Goal: Use online tool/utility: Utilize a website feature to perform a specific function

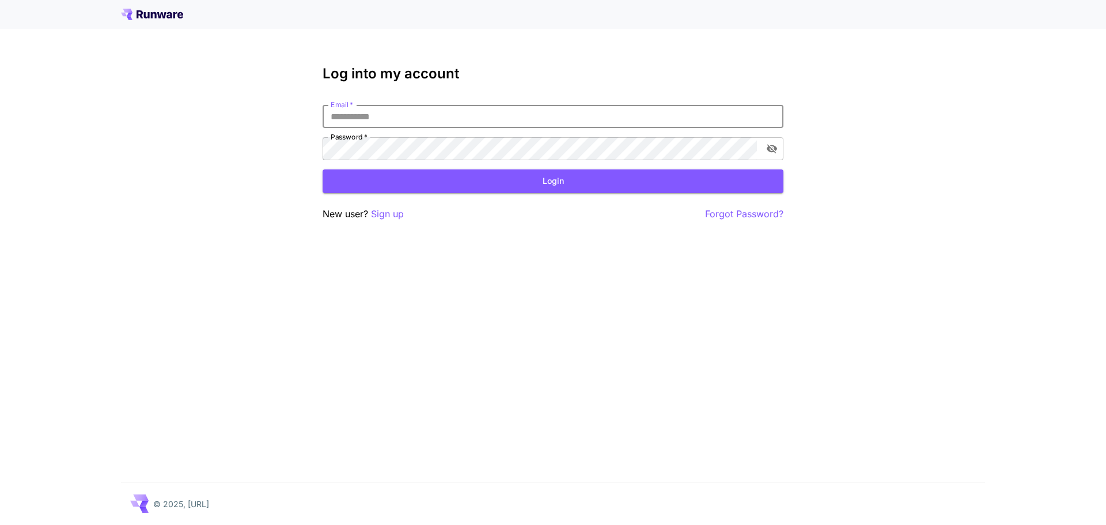
click at [447, 113] on input "Email   *" at bounding box center [553, 116] width 461 height 23
click button "Login" at bounding box center [553, 181] width 461 height 24
click at [772, 148] on icon "toggle password visibility" at bounding box center [772, 149] width 12 height 12
click button "Login" at bounding box center [553, 181] width 461 height 24
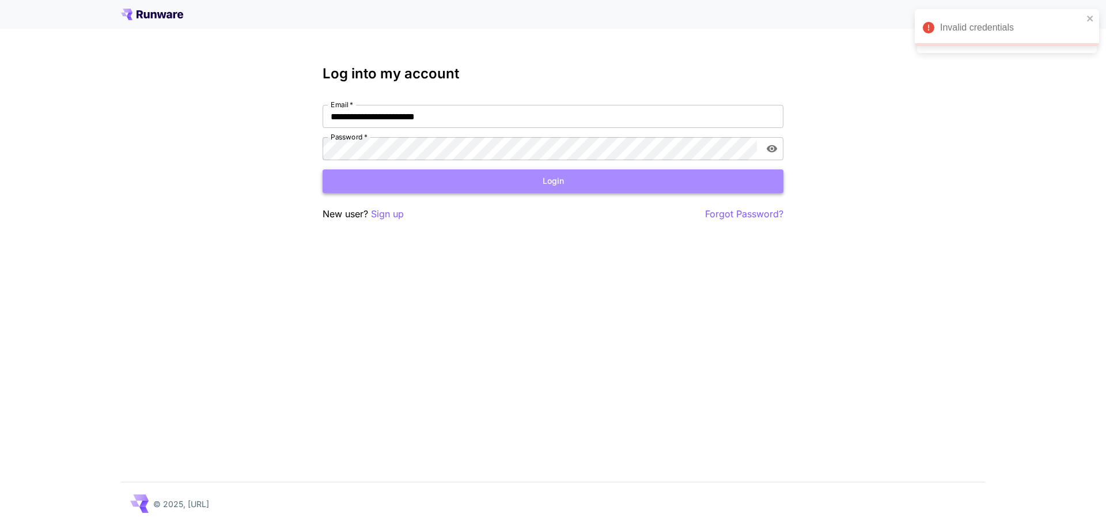
click at [530, 186] on button "Login" at bounding box center [553, 181] width 461 height 24
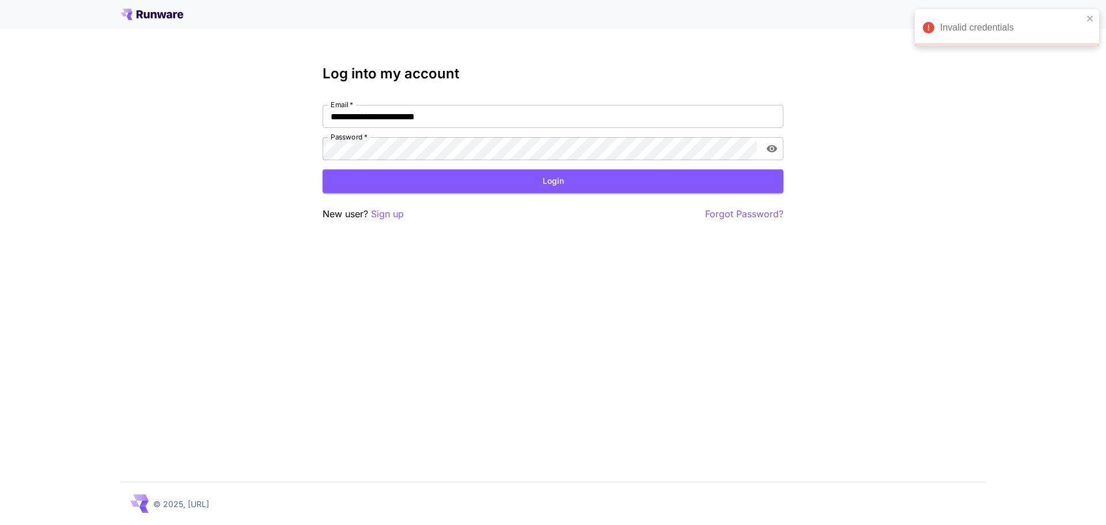
click at [1086, 20] on div "Invalid credentials" at bounding box center [1002, 27] width 167 height 21
click at [914, 236] on div "**********" at bounding box center [553, 262] width 1106 height 525
drag, startPoint x: 442, startPoint y: 117, endPoint x: 485, endPoint y: 133, distance: 46.6
click at [479, 128] on div "**********" at bounding box center [553, 132] width 461 height 55
type input "**********"
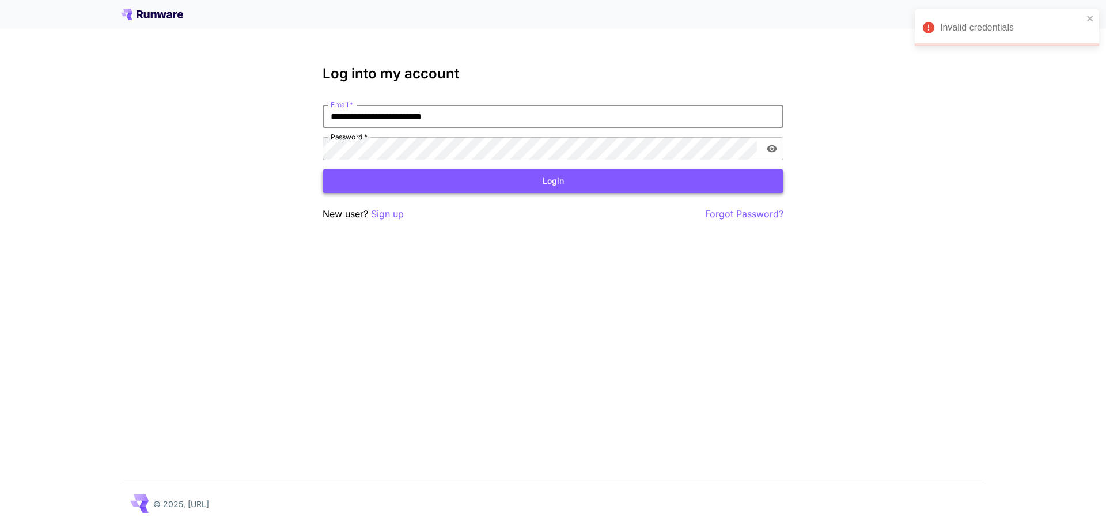
click at [485, 179] on button "Login" at bounding box center [553, 181] width 461 height 24
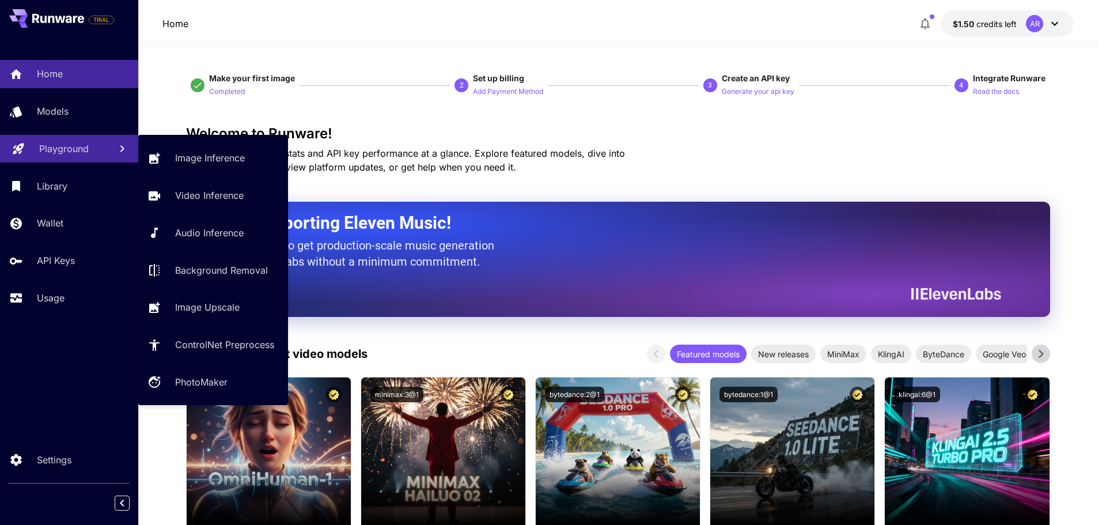
click at [60, 154] on p "Playground" at bounding box center [64, 149] width 50 height 14
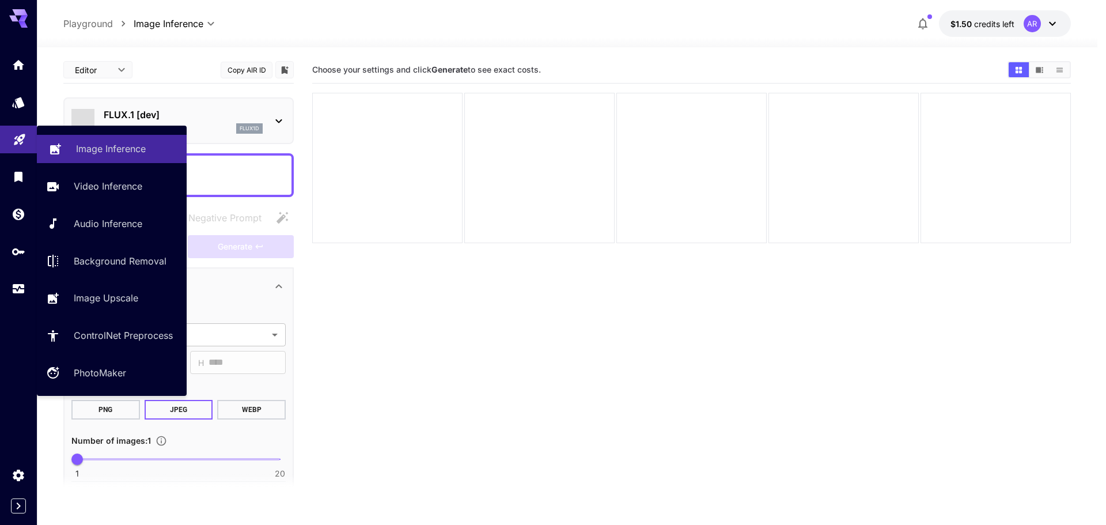
click at [106, 149] on p "Image Inference" at bounding box center [111, 149] width 70 height 14
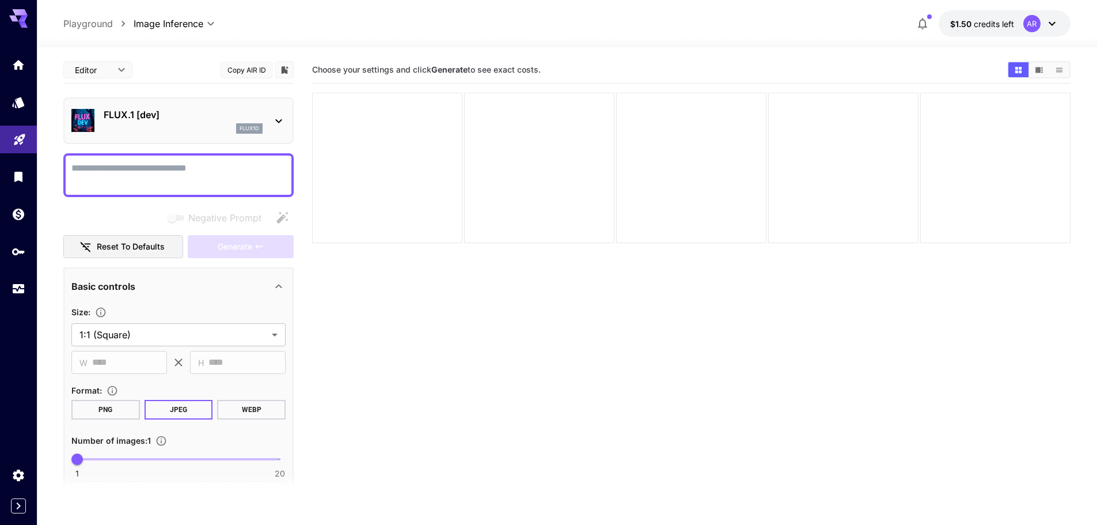
click at [268, 114] on div "FLUX.1 [dev] flux1d" at bounding box center [178, 120] width 214 height 35
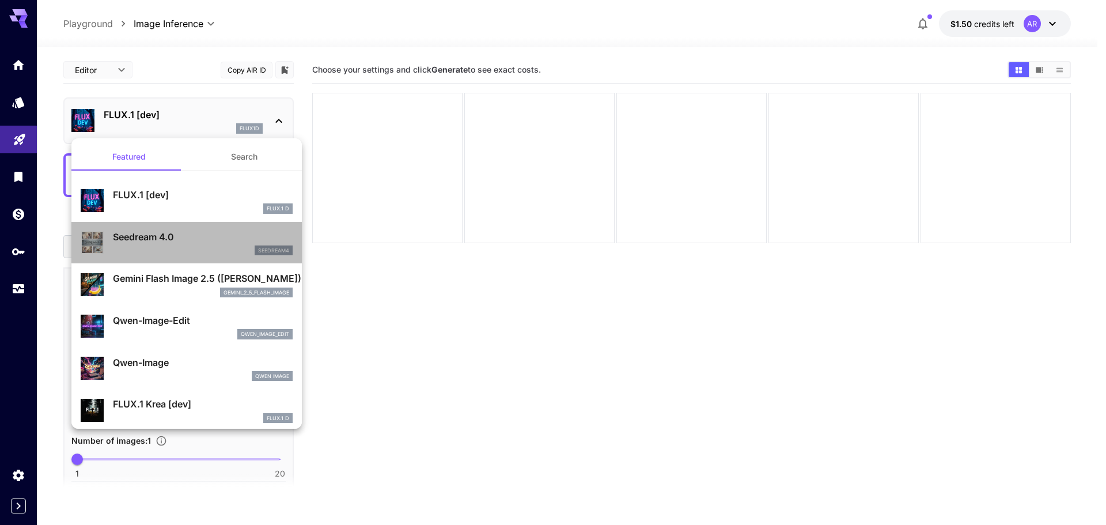
click at [198, 243] on p "Seedream 4.0" at bounding box center [203, 237] width 180 height 14
type input "**********"
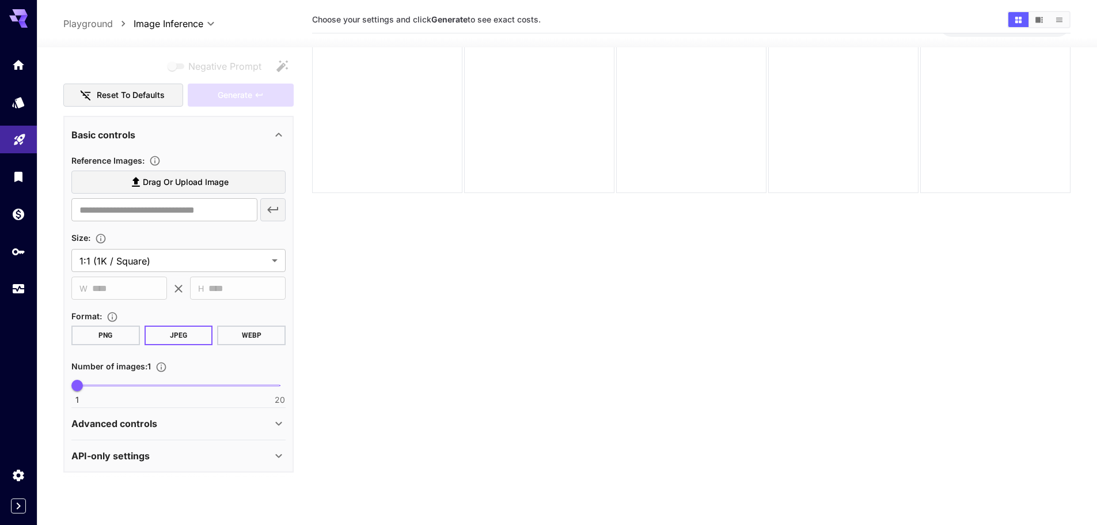
scroll to position [91, 0]
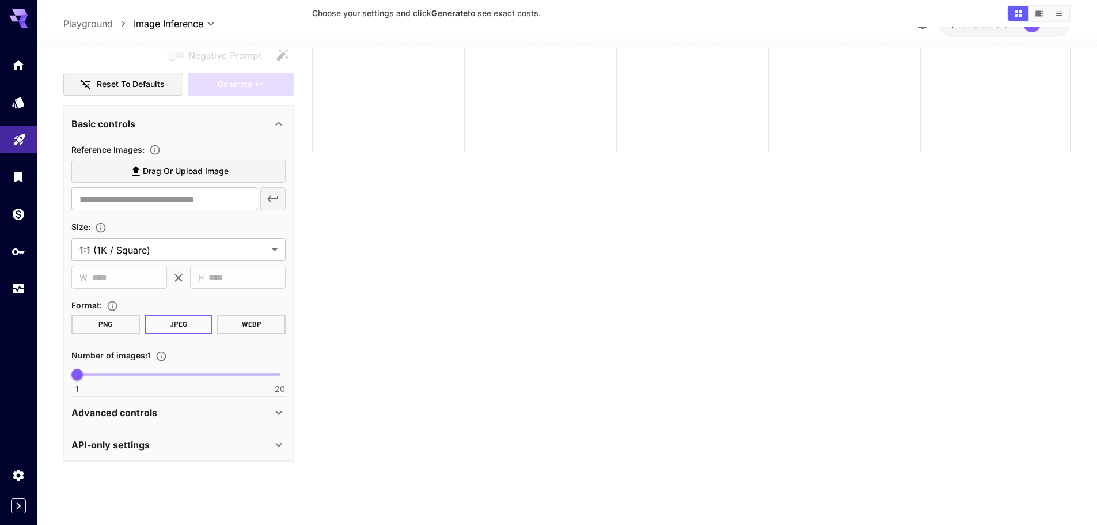
click at [191, 424] on div "Advanced controls" at bounding box center [178, 413] width 214 height 28
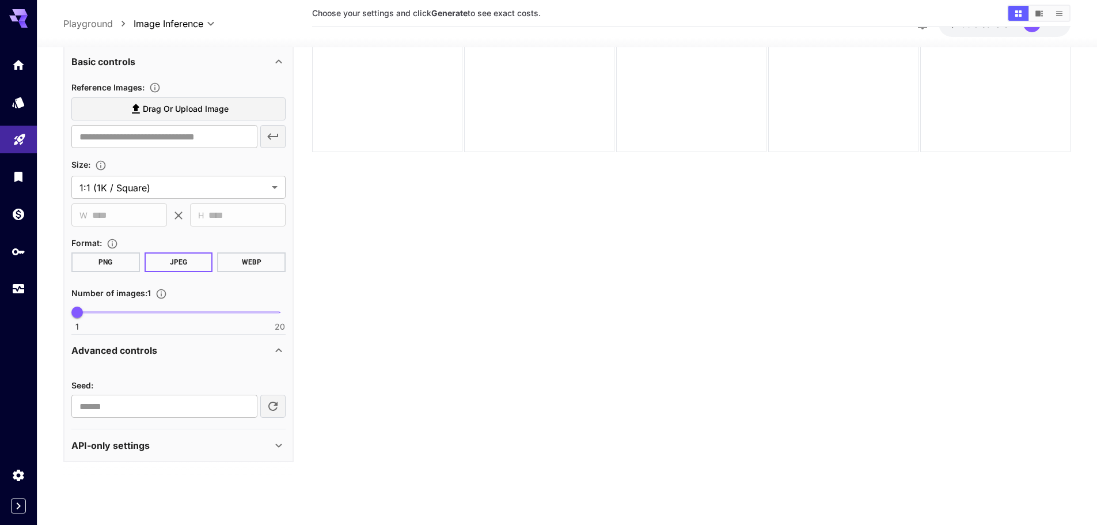
click at [197, 351] on div "Advanced controls" at bounding box center [171, 350] width 200 height 14
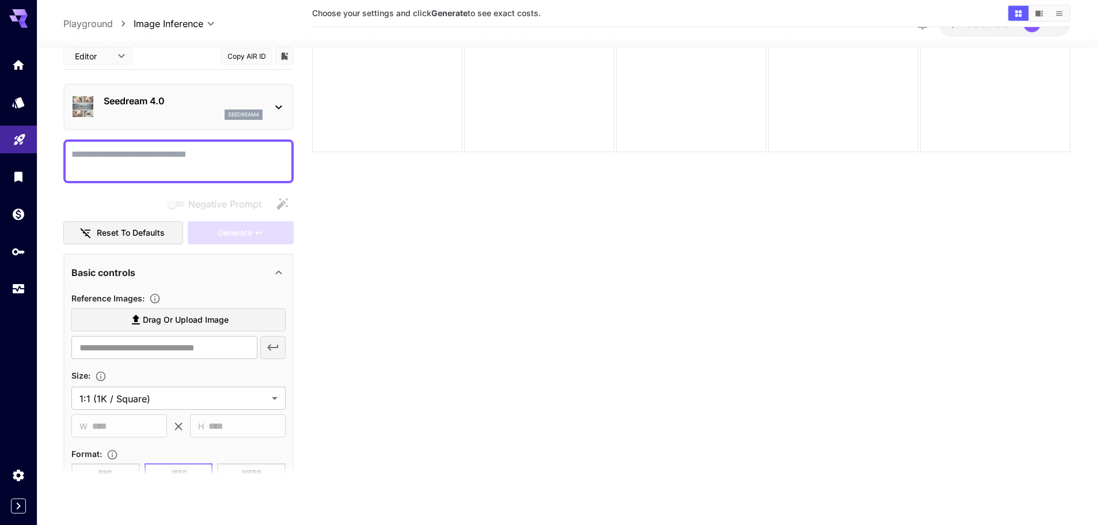
scroll to position [0, 0]
click at [197, 327] on span "Drag or upload image" at bounding box center [186, 321] width 86 height 14
click at [0, 0] on input "Drag or upload image" at bounding box center [0, 0] width 0 height 0
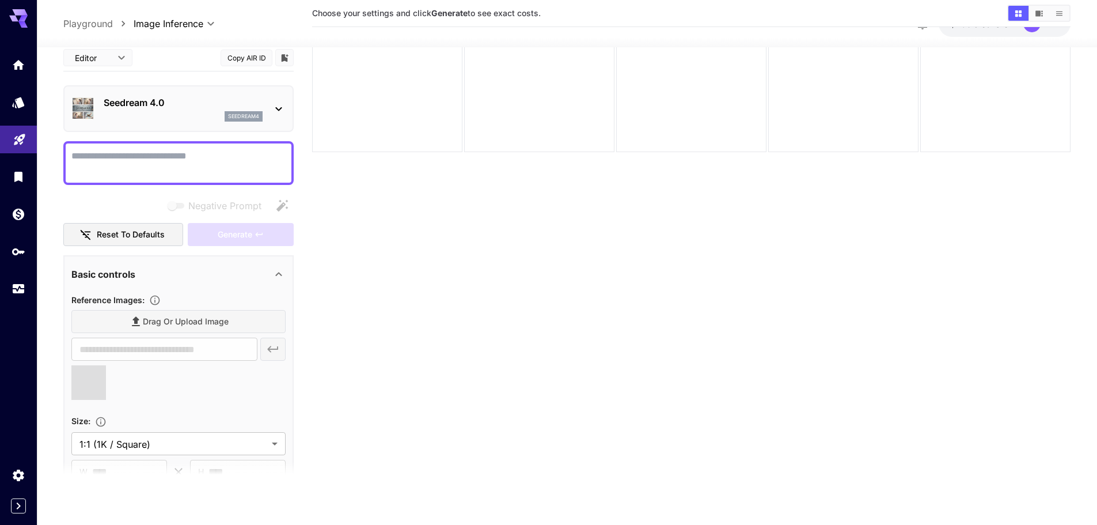
type input "**********"
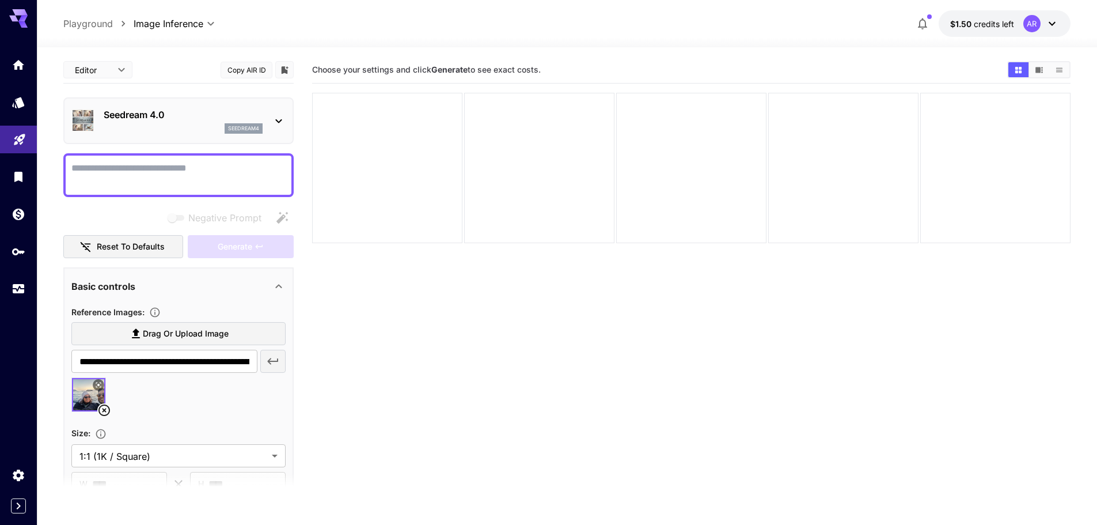
click at [221, 191] on div at bounding box center [178, 175] width 230 height 44
click at [219, 179] on textarea "Negative Prompt" at bounding box center [178, 175] width 214 height 28
type textarea "**********"
click at [233, 236] on button "Generate" at bounding box center [241, 247] width 106 height 24
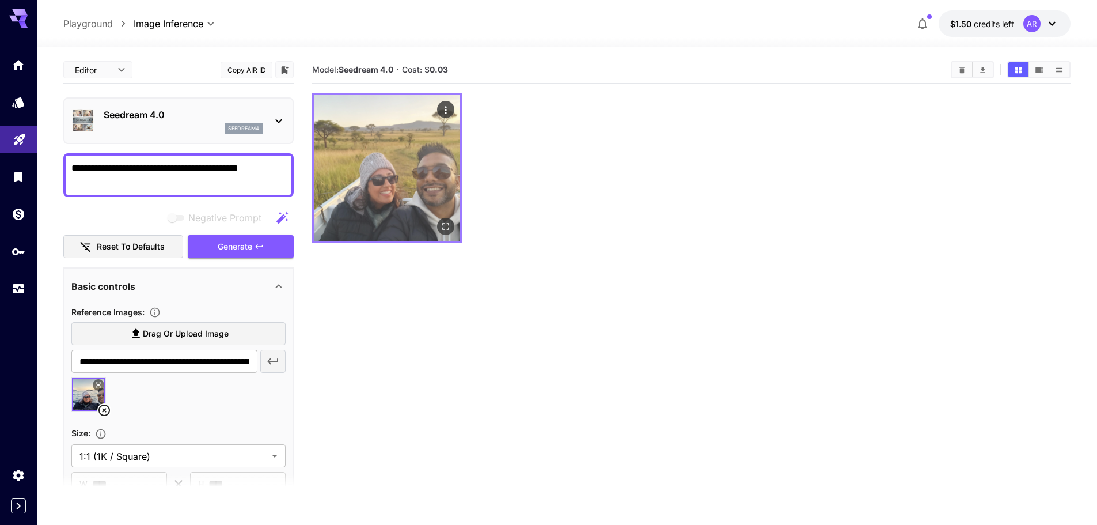
click at [420, 180] on img at bounding box center [387, 168] width 146 height 146
click at [448, 228] on icon "Open in fullscreen" at bounding box center [445, 226] width 7 height 7
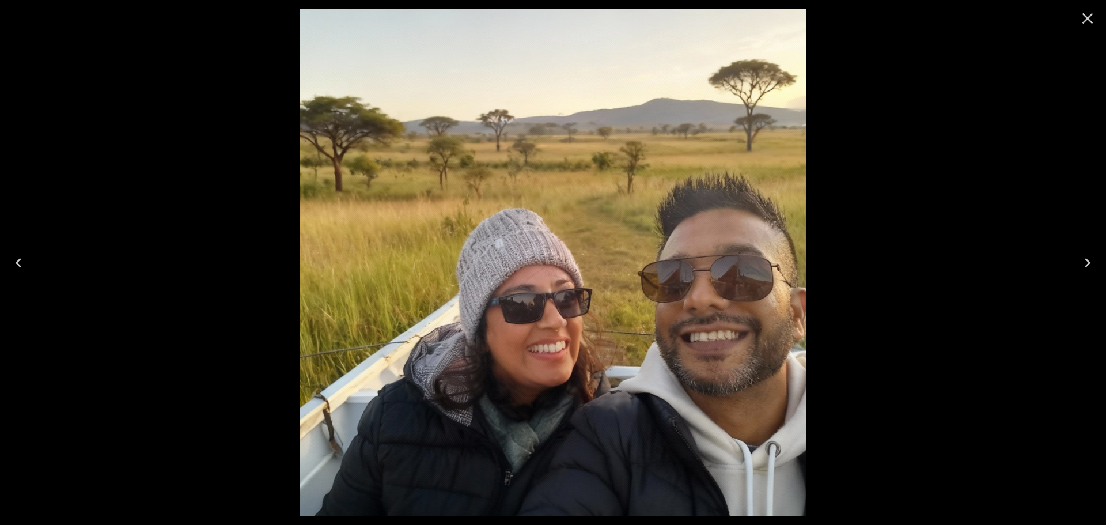
click at [1092, 24] on icon "Close" at bounding box center [1087, 18] width 18 height 18
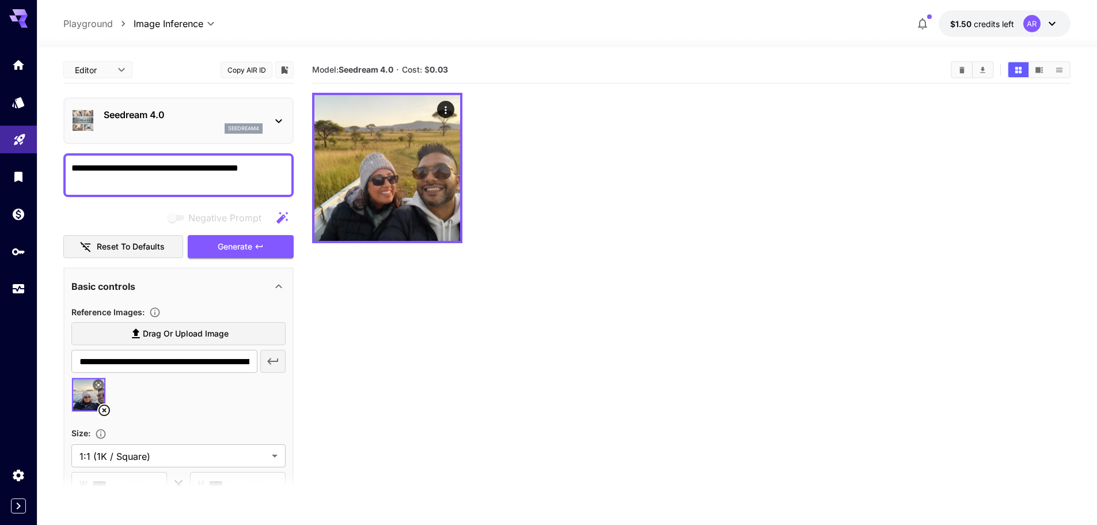
click at [178, 122] on div "Seedream 4.0 seedream4" at bounding box center [183, 121] width 159 height 26
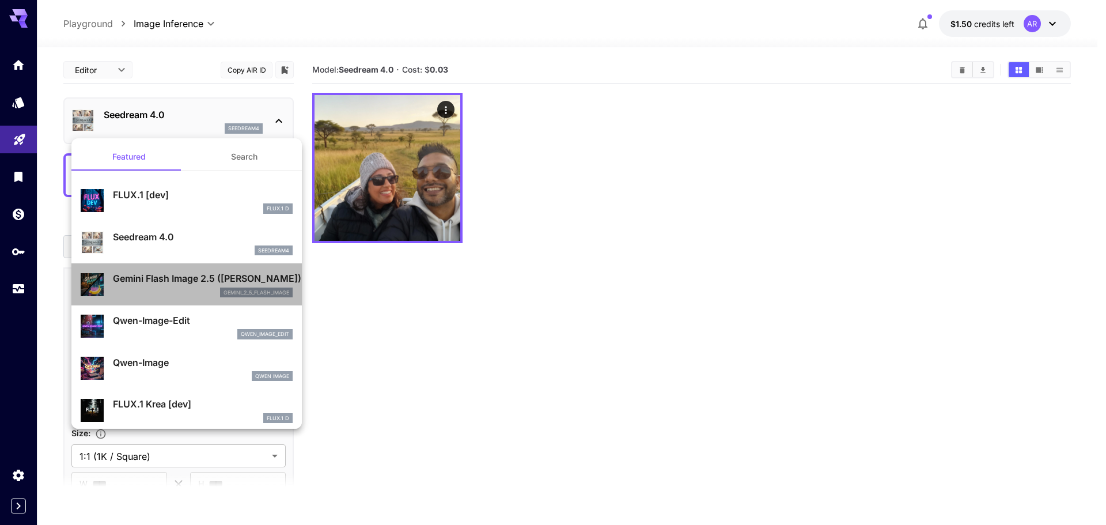
click at [227, 291] on p "gemini_2_5_flash_image" at bounding box center [256, 293] width 66 height 8
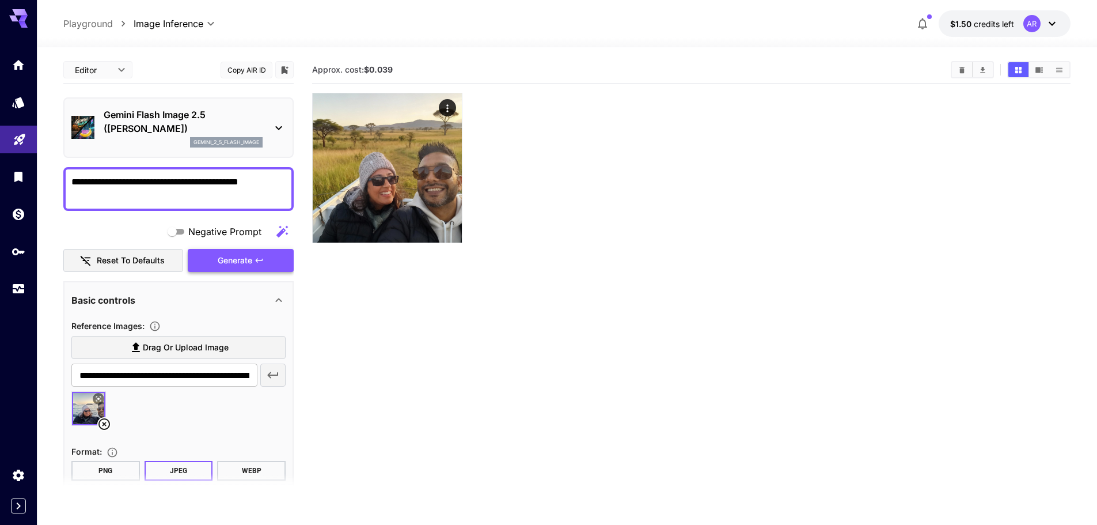
click at [239, 270] on button "Generate" at bounding box center [241, 261] width 106 height 24
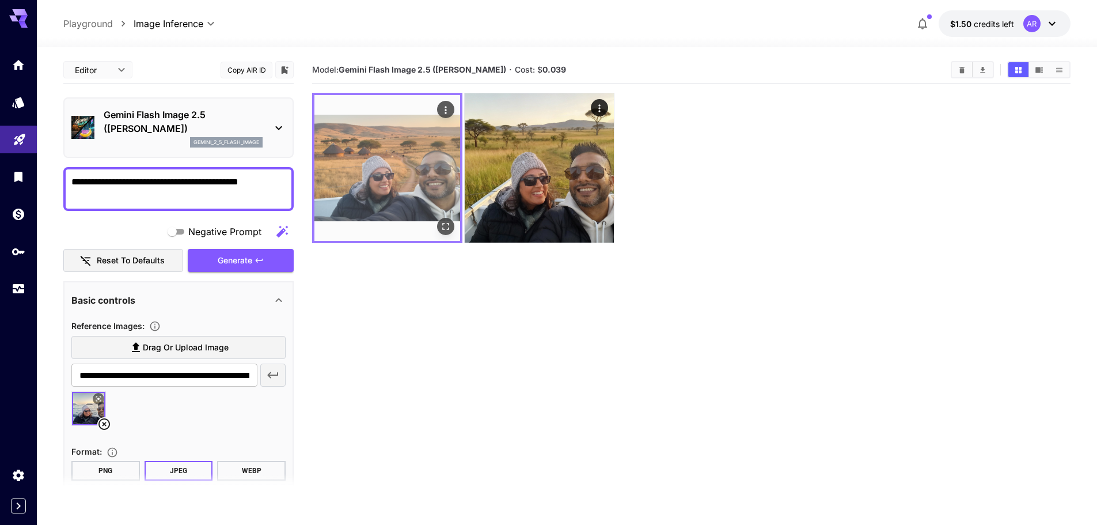
click at [367, 141] on img at bounding box center [387, 168] width 146 height 146
click at [427, 162] on img at bounding box center [387, 168] width 146 height 146
click at [442, 216] on img at bounding box center [387, 168] width 146 height 146
click at [445, 223] on icon "Open in fullscreen" at bounding box center [446, 227] width 12 height 12
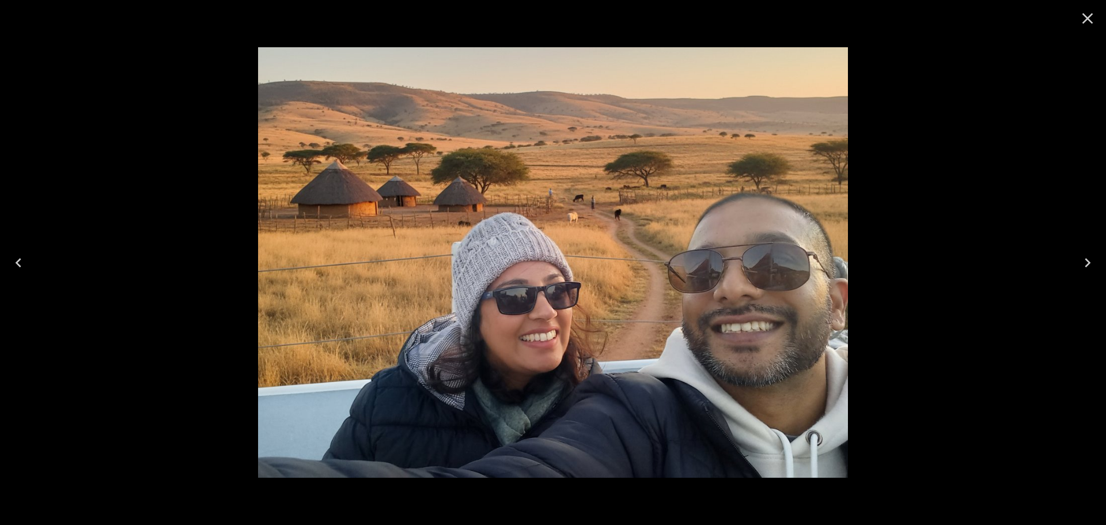
click at [932, 340] on div at bounding box center [553, 262] width 1106 height 525
click at [1090, 25] on icon "Close" at bounding box center [1087, 18] width 18 height 18
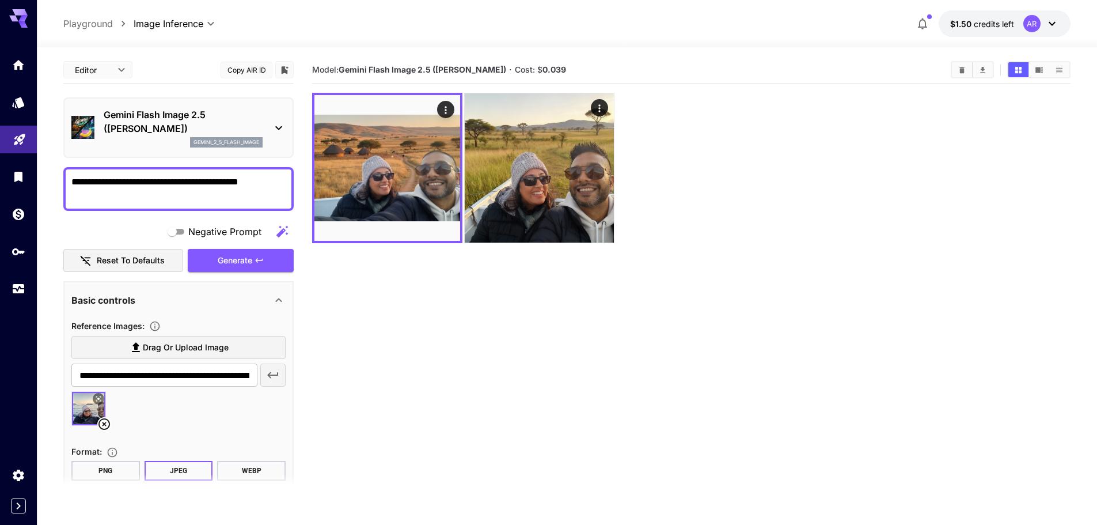
click at [254, 126] on p "Gemini Flash Image 2.5 ([PERSON_NAME])" at bounding box center [183, 122] width 159 height 28
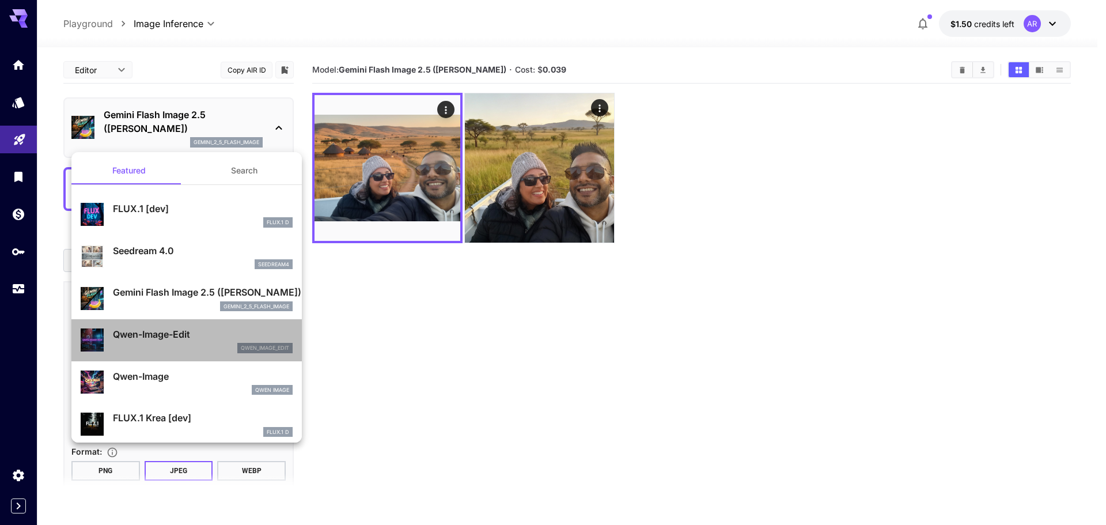
click at [198, 337] on p "Qwen-Image-Edit" at bounding box center [203, 334] width 180 height 14
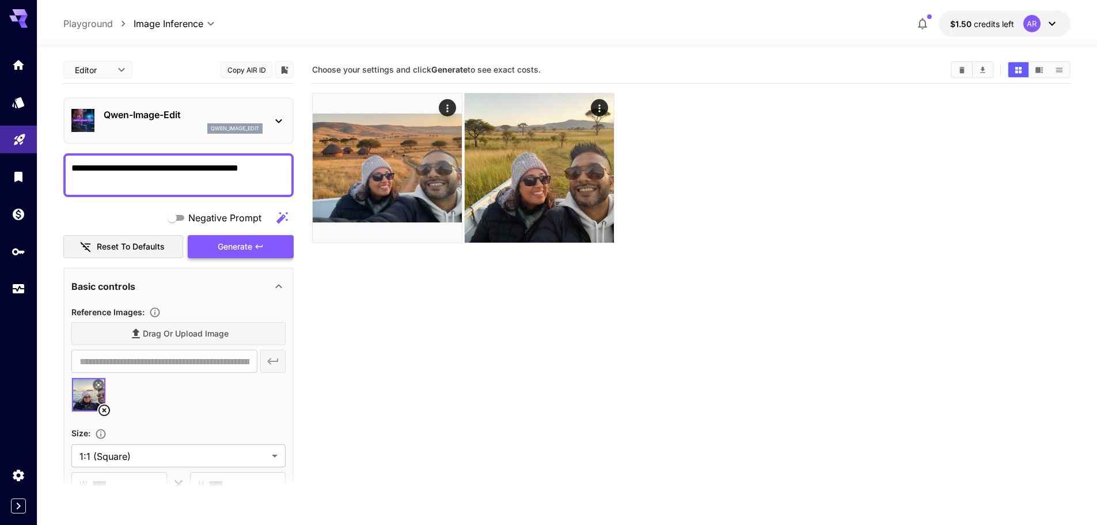
click at [229, 237] on button "Generate" at bounding box center [241, 247] width 106 height 24
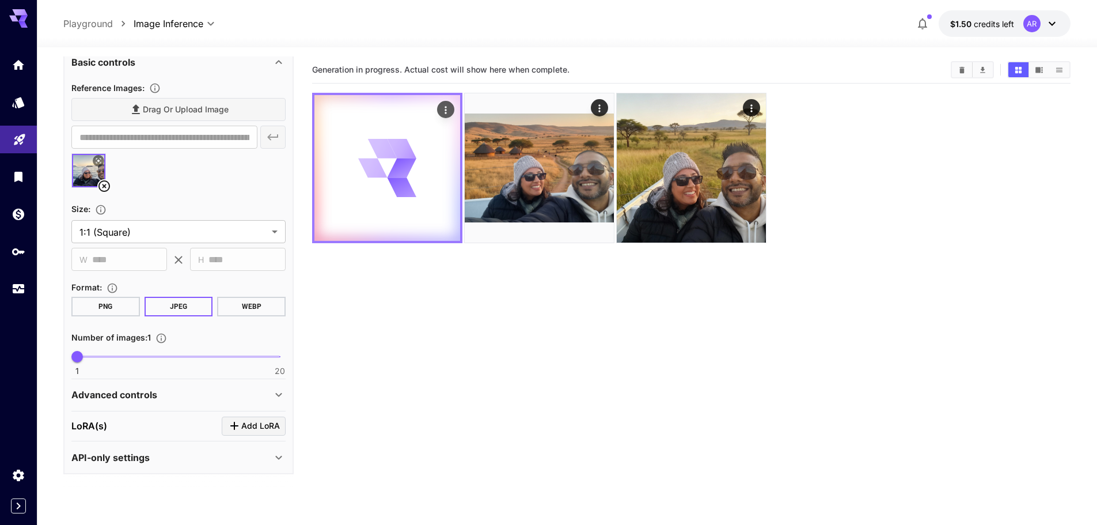
click at [452, 104] on button "Actions" at bounding box center [445, 109] width 17 height 17
click at [449, 104] on icon "Actions" at bounding box center [446, 110] width 12 height 12
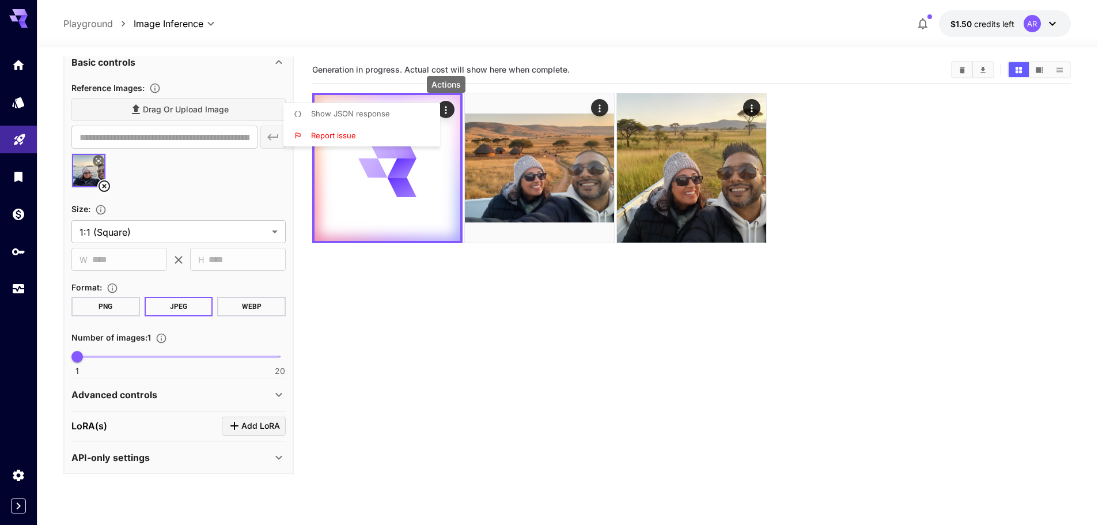
click at [435, 355] on div at bounding box center [553, 262] width 1106 height 525
